Goal: Find specific page/section: Find specific page/section

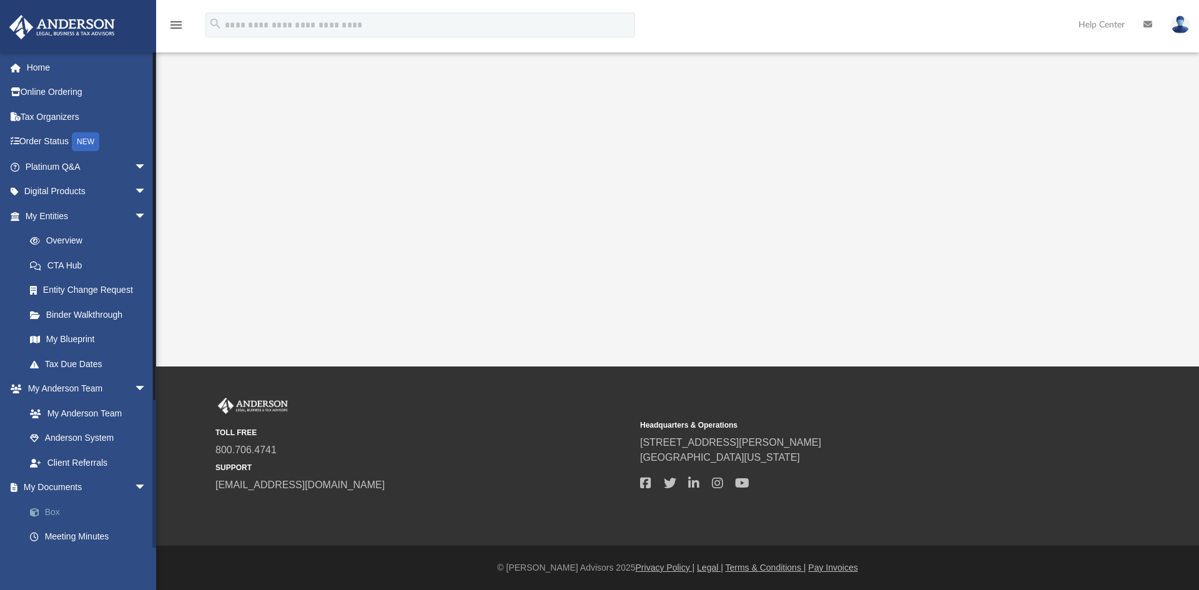
click at [37, 509] on span at bounding box center [41, 512] width 8 height 9
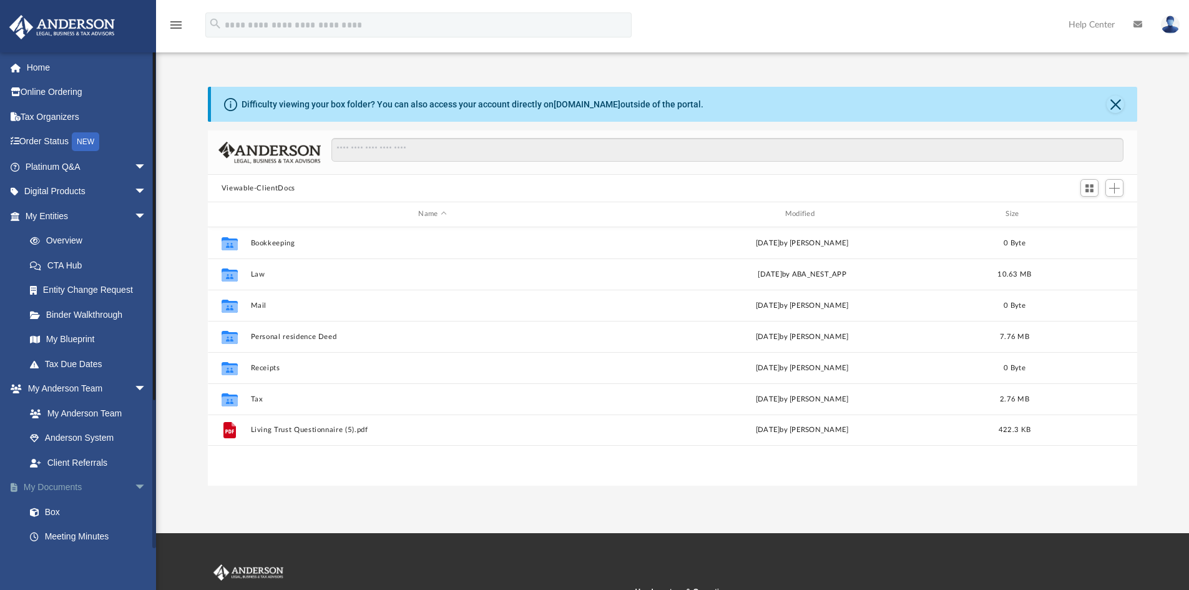
scroll to position [275, 920]
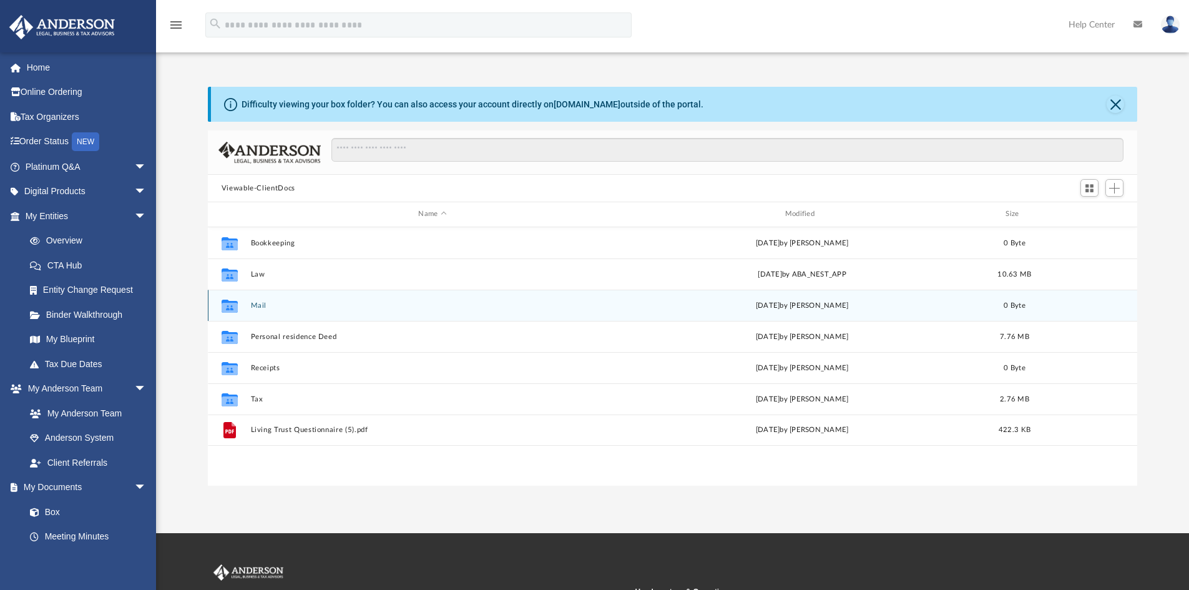
click at [252, 297] on div "Collaborated Folder Mail [DATE] by [PERSON_NAME] 0 Byte" at bounding box center [673, 305] width 930 height 31
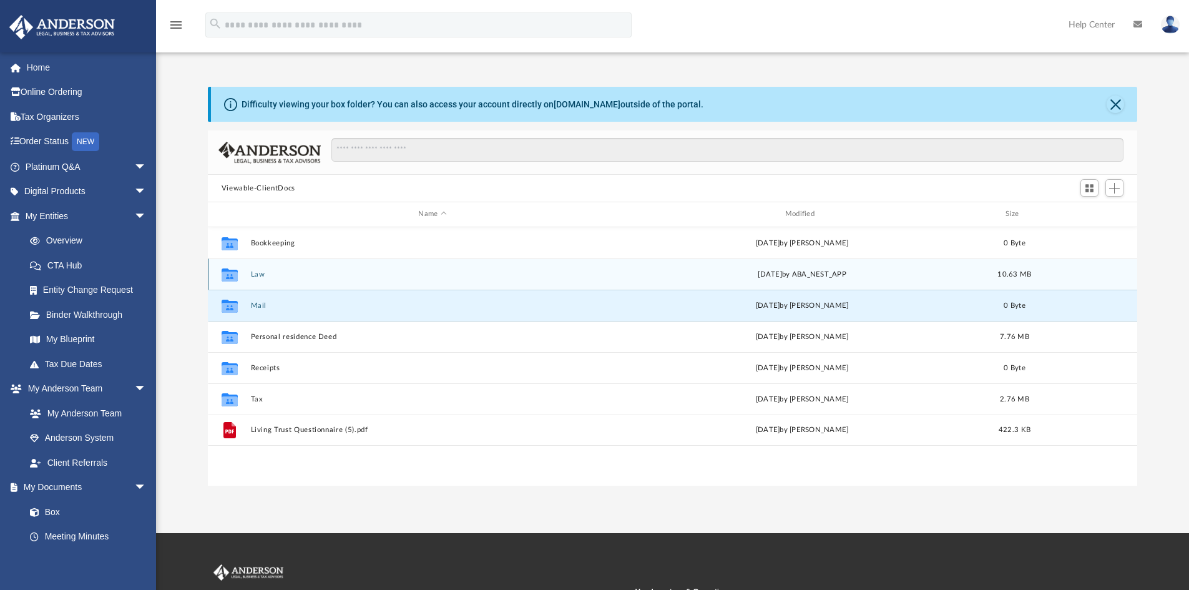
click at [264, 272] on button "Law" at bounding box center [432, 274] width 364 height 8
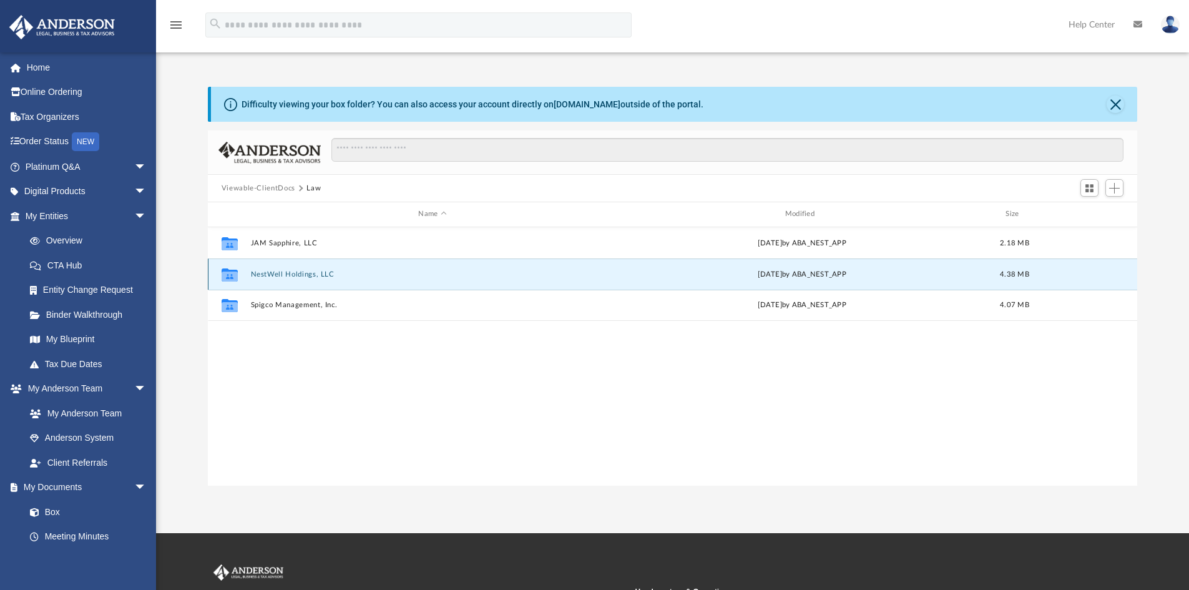
click at [264, 272] on button "NestWell Holdings, LLC" at bounding box center [432, 274] width 364 height 8
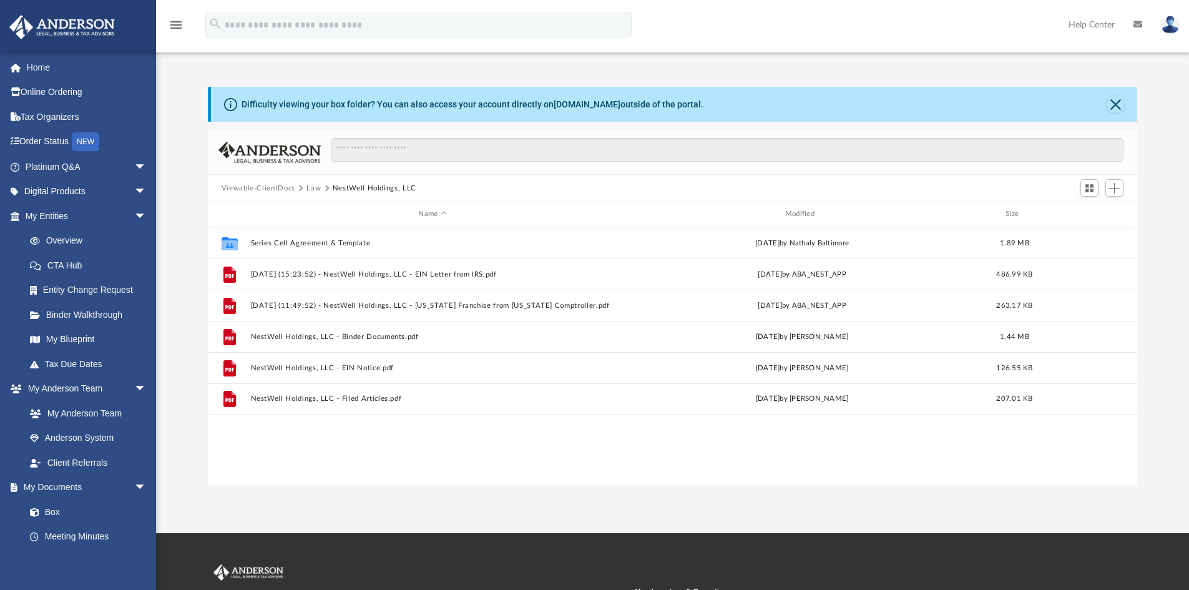
click at [253, 190] on button "Viewable-ClientDocs" at bounding box center [259, 188] width 74 height 11
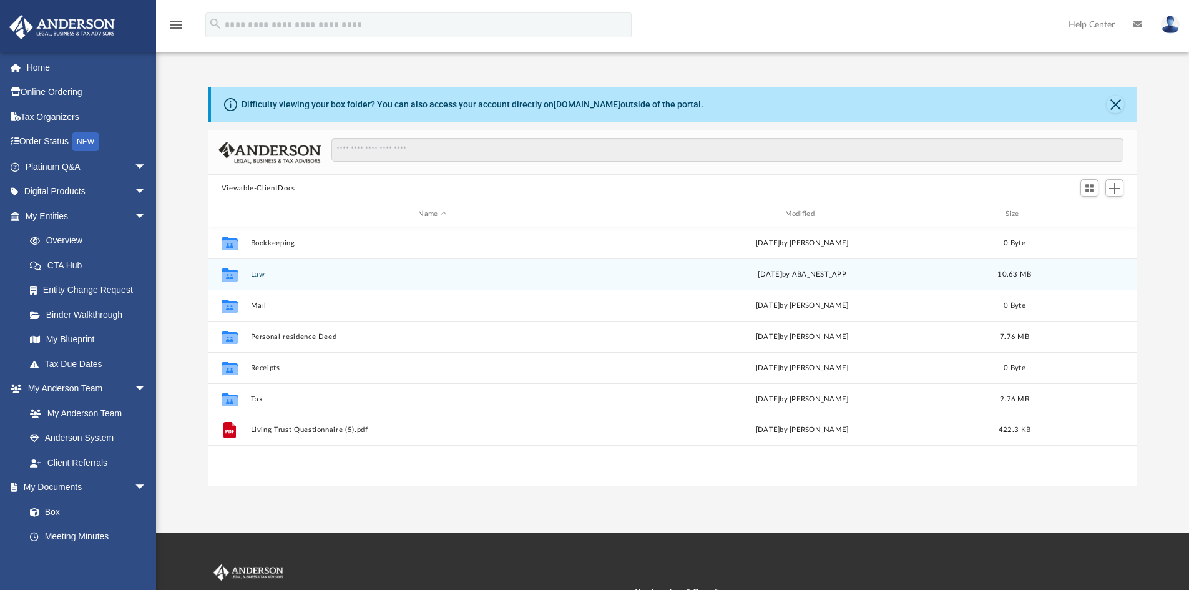
click at [275, 286] on div "Collaborated Folder Law [DATE] by ABA_NEST_APP 10.63 MB" at bounding box center [673, 273] width 930 height 31
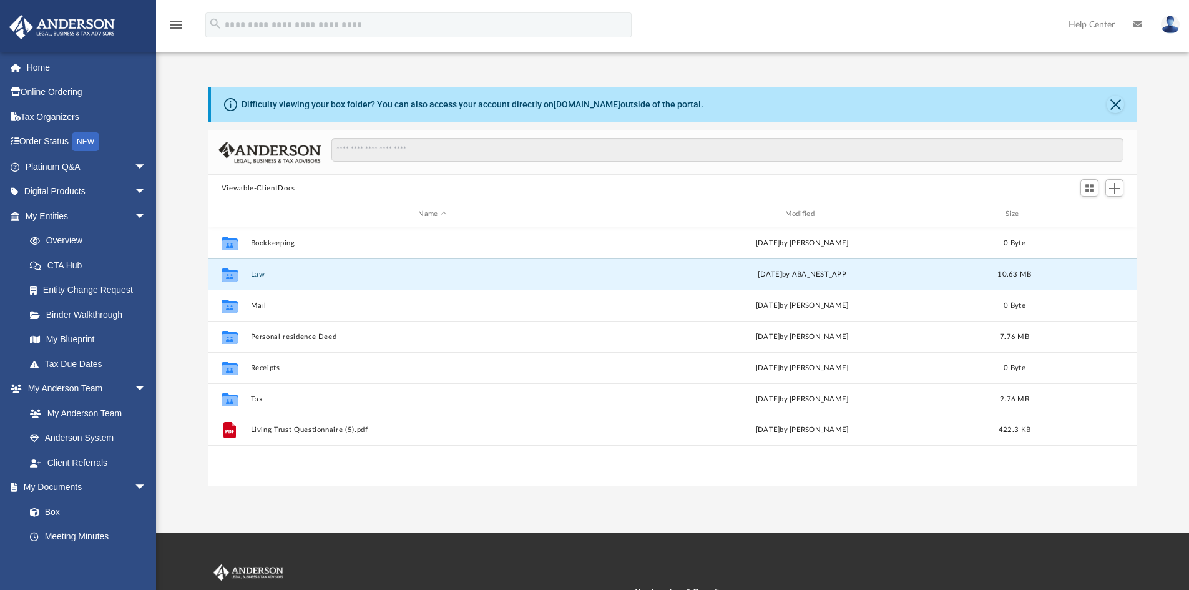
click at [268, 283] on div "Collaborated Folder Law [DATE] by ABA_NEST_APP 10.63 MB" at bounding box center [673, 273] width 930 height 31
click at [253, 274] on button "Law" at bounding box center [432, 274] width 364 height 8
click at [253, 273] on button "Law" at bounding box center [432, 274] width 364 height 8
